Goal: Subscribe to service/newsletter

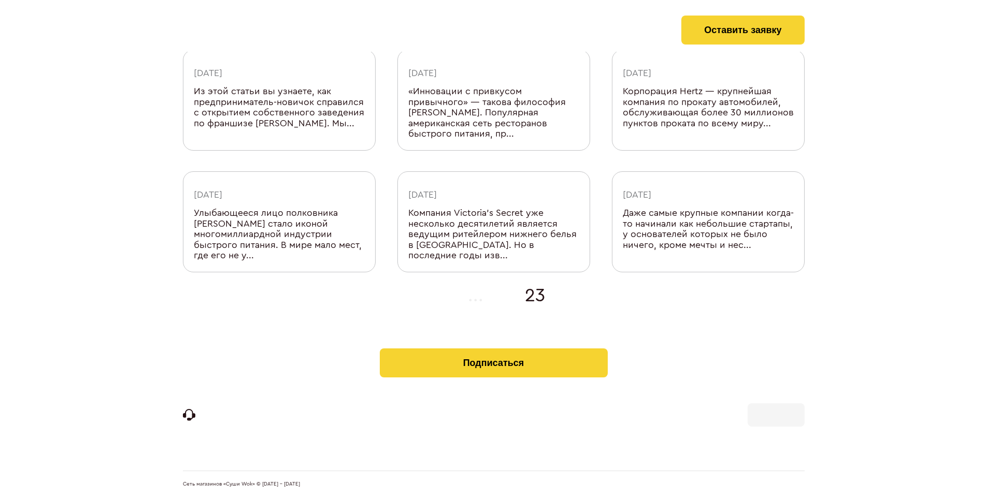
scroll to position [318, 0]
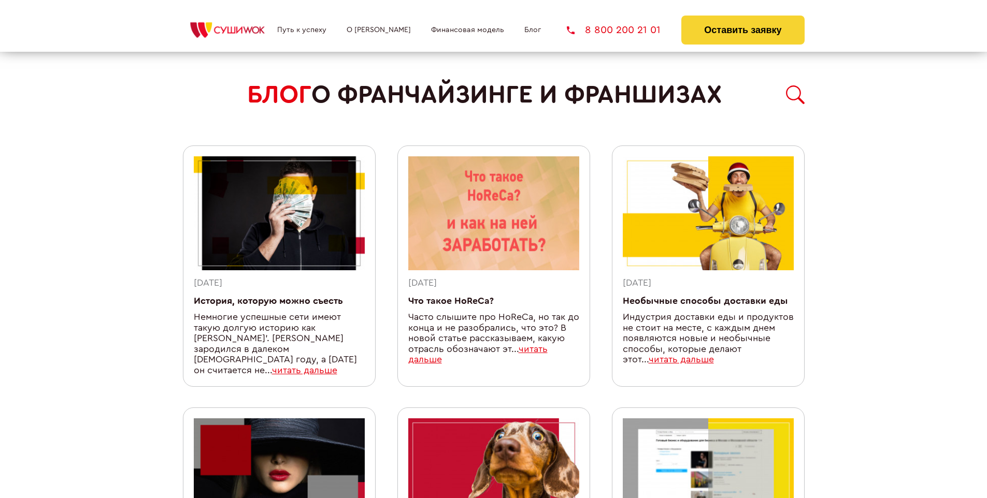
scroll to position [891, 0]
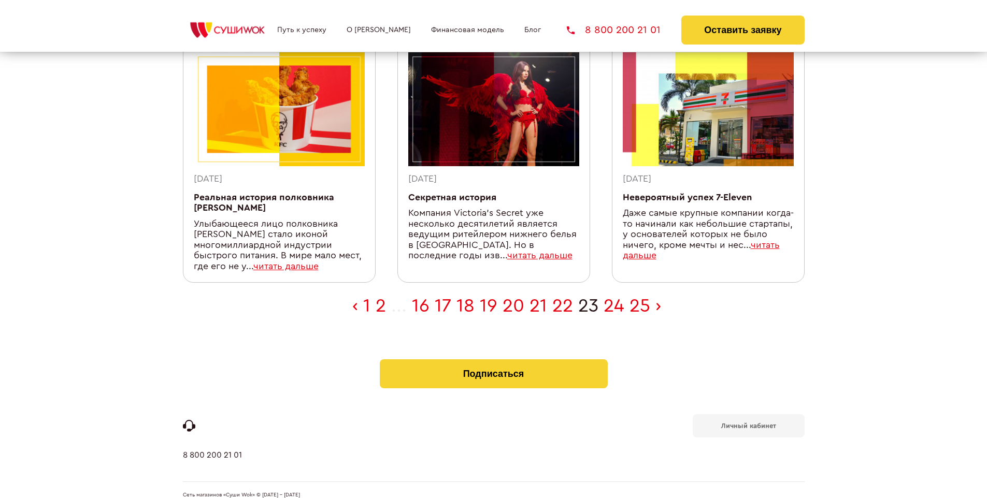
click at [748, 423] on b "Личный кабинет" at bounding box center [748, 426] width 55 height 7
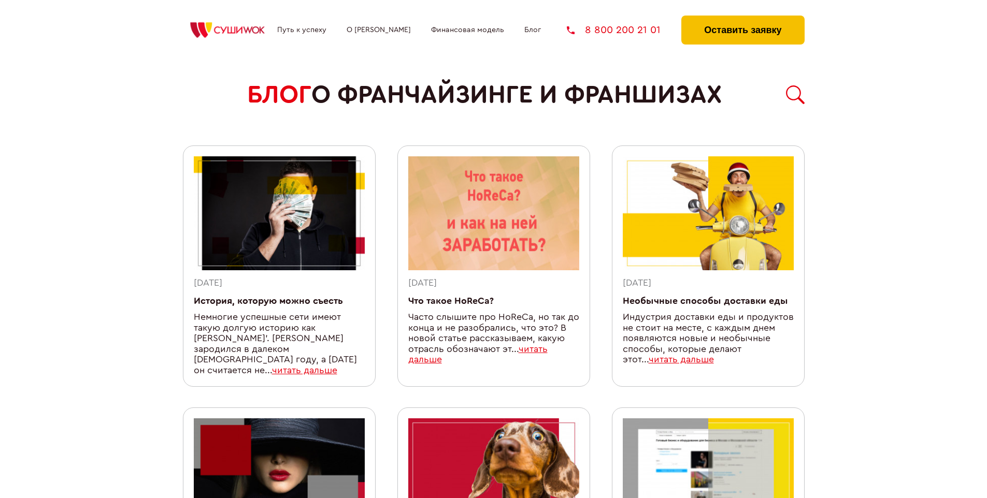
click at [743, 18] on button "Оставить заявку" at bounding box center [742, 30] width 123 height 29
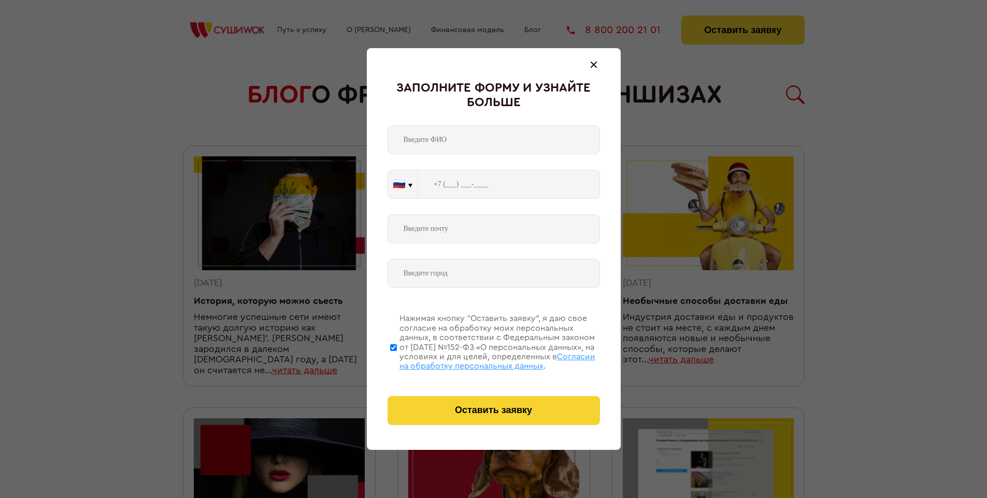
click at [480, 360] on span "Согласии на обработку персональных данных" at bounding box center [498, 362] width 196 height 18
click at [397, 360] on input "Нажимая кнопку “Оставить заявку”, я даю свое согласие на обработку моих персона…" at bounding box center [393, 347] width 7 height 83
checkbox input "false"
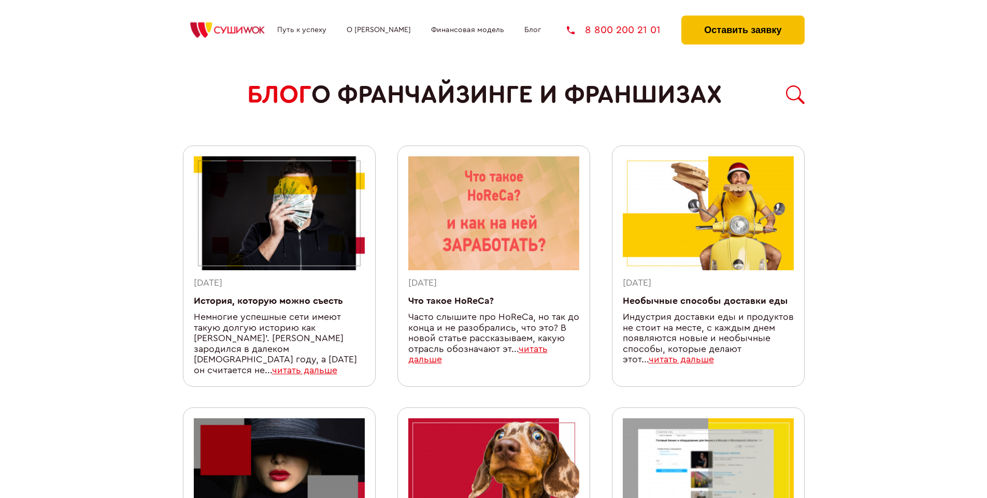
click at [743, 18] on button "Оставить заявку" at bounding box center [742, 30] width 123 height 29
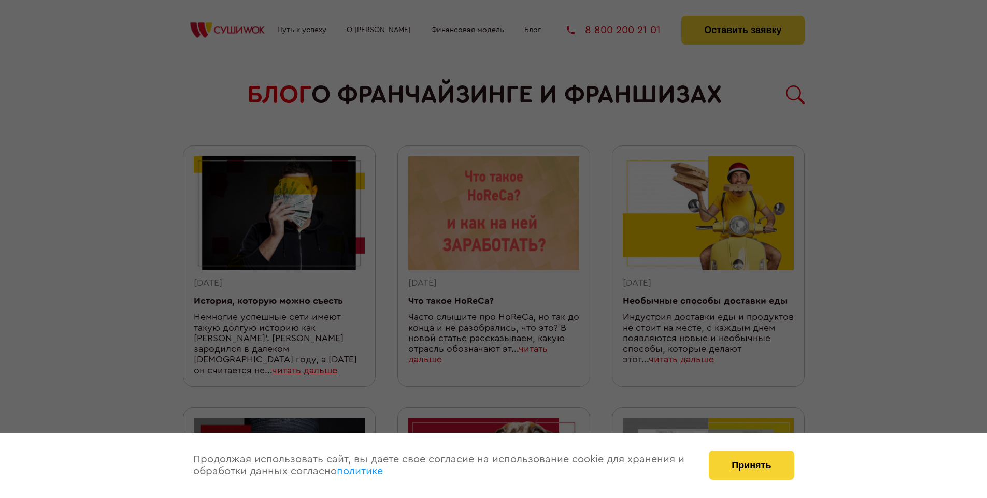
scroll to position [891, 0]
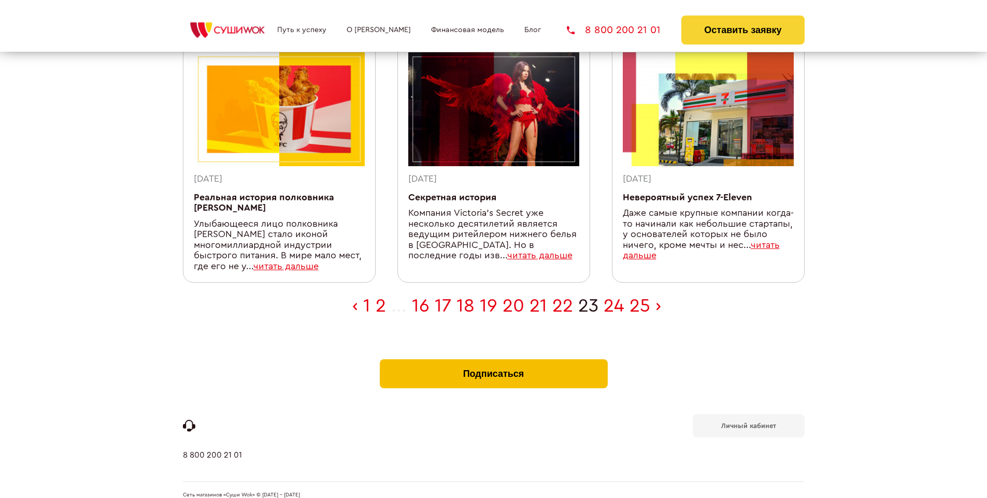
click at [493, 360] on button "Подписаться" at bounding box center [494, 374] width 228 height 29
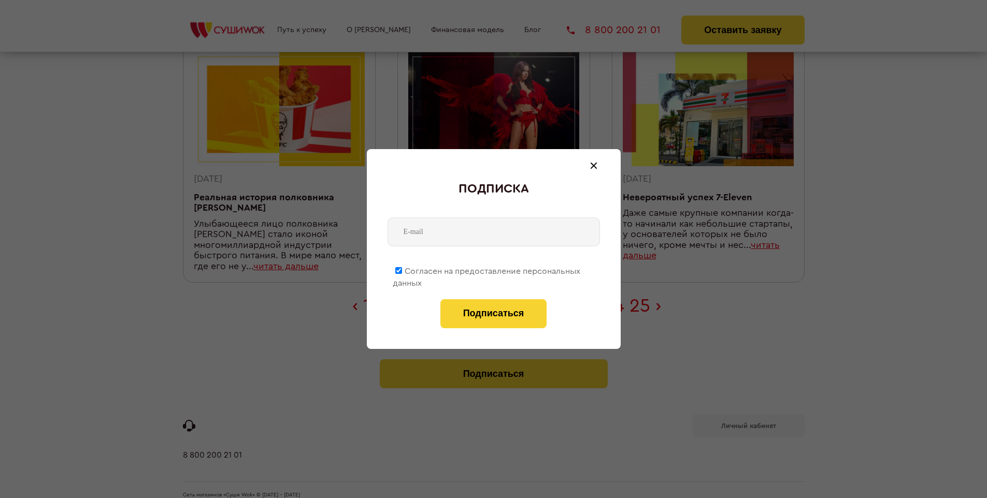
click at [487, 269] on span "Согласен на предоставление персональных данных" at bounding box center [487, 277] width 188 height 20
click at [402, 269] on input "Согласен на предоставление персональных данных" at bounding box center [398, 270] width 7 height 7
checkbox input "false"
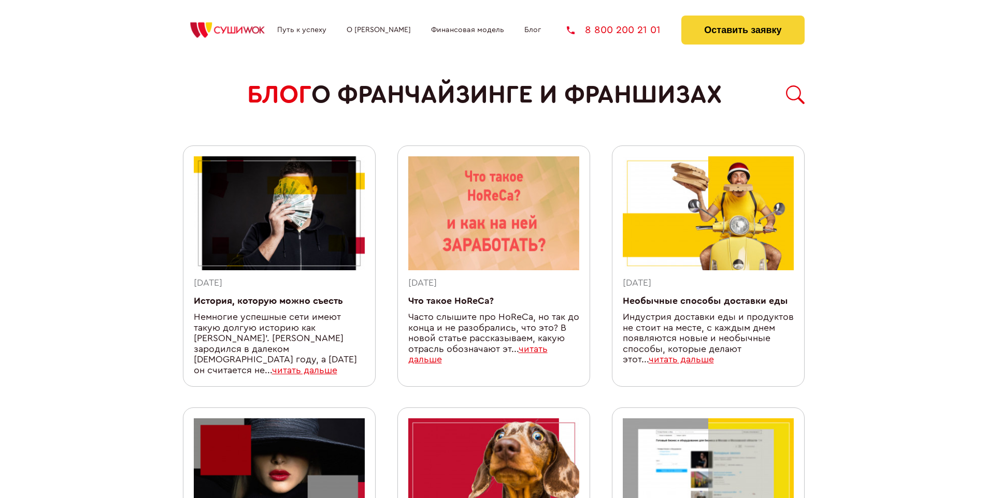
scroll to position [891, 0]
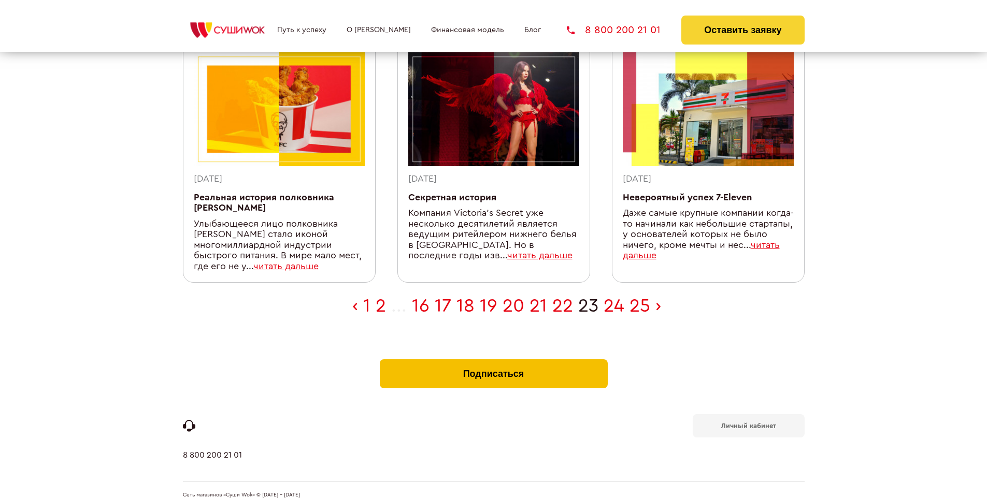
click at [493, 360] on button "Подписаться" at bounding box center [494, 374] width 228 height 29
